Goal: Check status: Check status

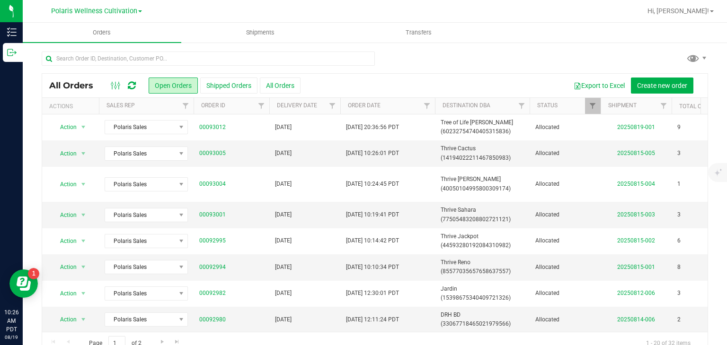
click at [379, 62] on div at bounding box center [375, 63] width 666 height 22
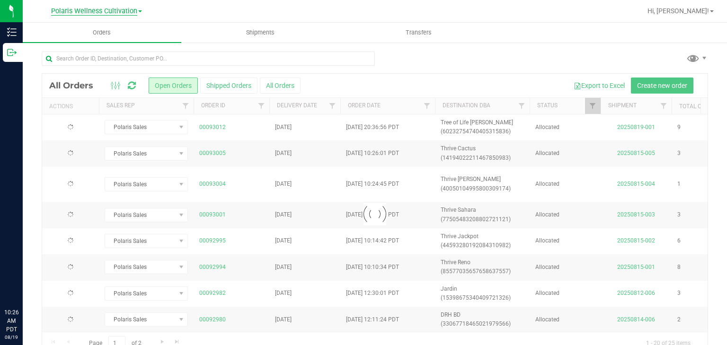
click at [110, 11] on span "Polaris Wellness Cultivation" at bounding box center [94, 11] width 86 height 9
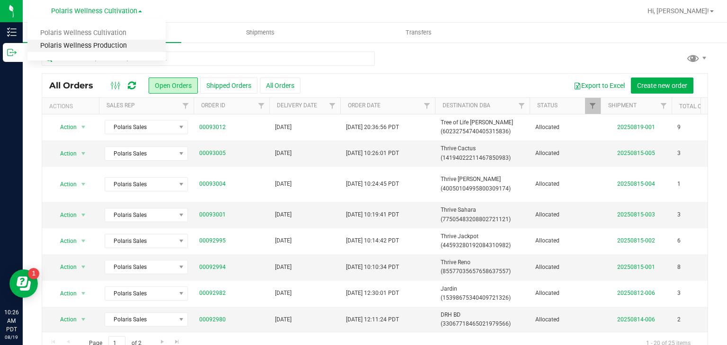
click at [107, 42] on link "Polaris Wellness Production" at bounding box center [96, 46] width 138 height 13
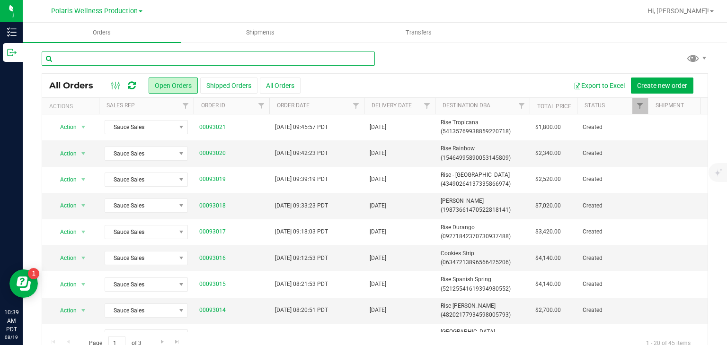
click at [343, 63] on input "text" at bounding box center [208, 59] width 333 height 14
type input "thrive"
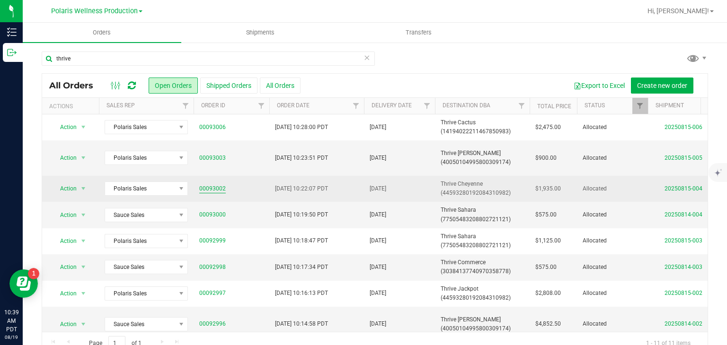
click at [216, 191] on link "00093002" at bounding box center [212, 189] width 26 height 9
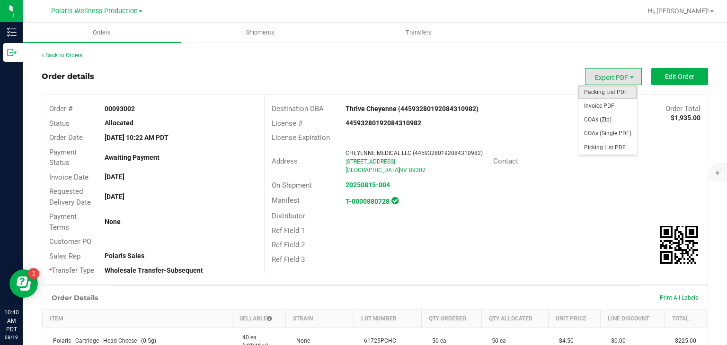
click at [596, 90] on span "Packing List PDF" at bounding box center [607, 93] width 59 height 14
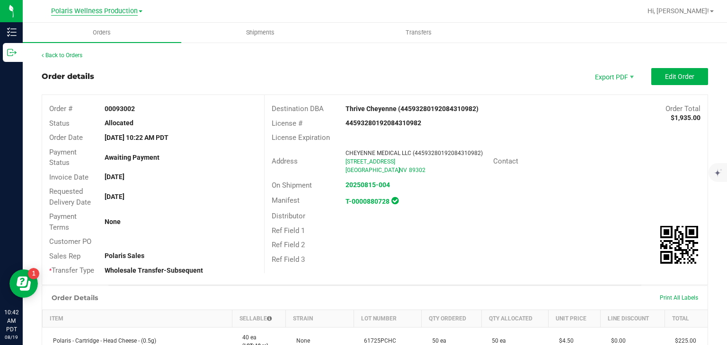
click at [95, 10] on span "Polaris Wellness Production" at bounding box center [94, 11] width 87 height 9
click at [98, 33] on link "Polaris Wellness Cultivation" at bounding box center [96, 33] width 138 height 13
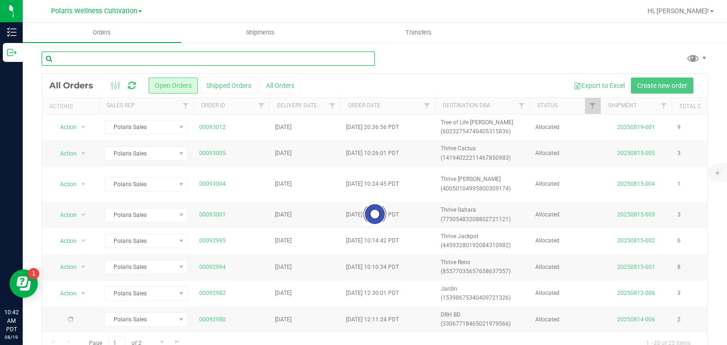
click at [115, 54] on input "text" at bounding box center [208, 59] width 333 height 14
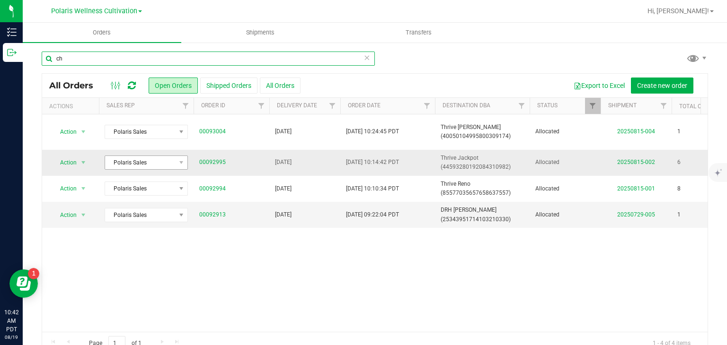
type input "c"
type input "thrive"
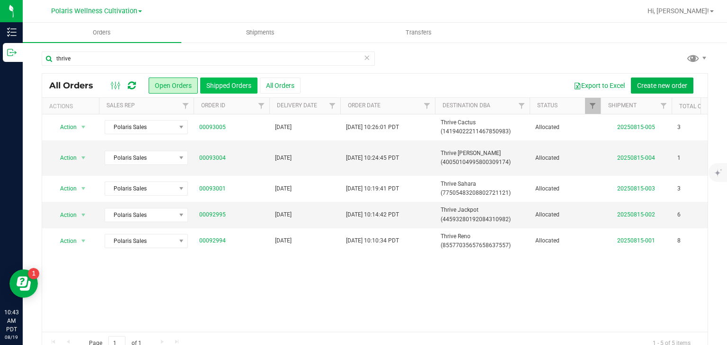
click at [238, 90] on button "Shipped Orders" at bounding box center [228, 86] width 57 height 16
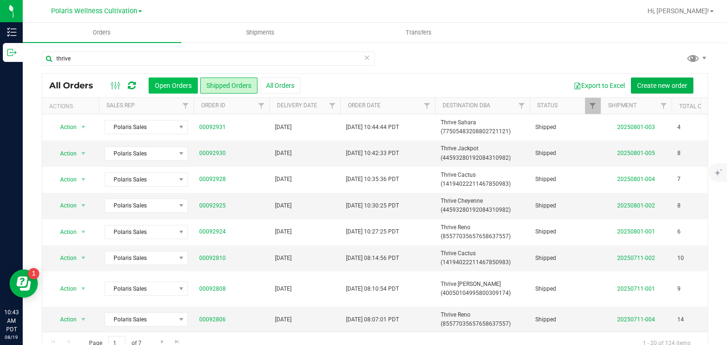
click at [183, 89] on button "Open Orders" at bounding box center [173, 86] width 49 height 16
